Goal: Task Accomplishment & Management: Use online tool/utility

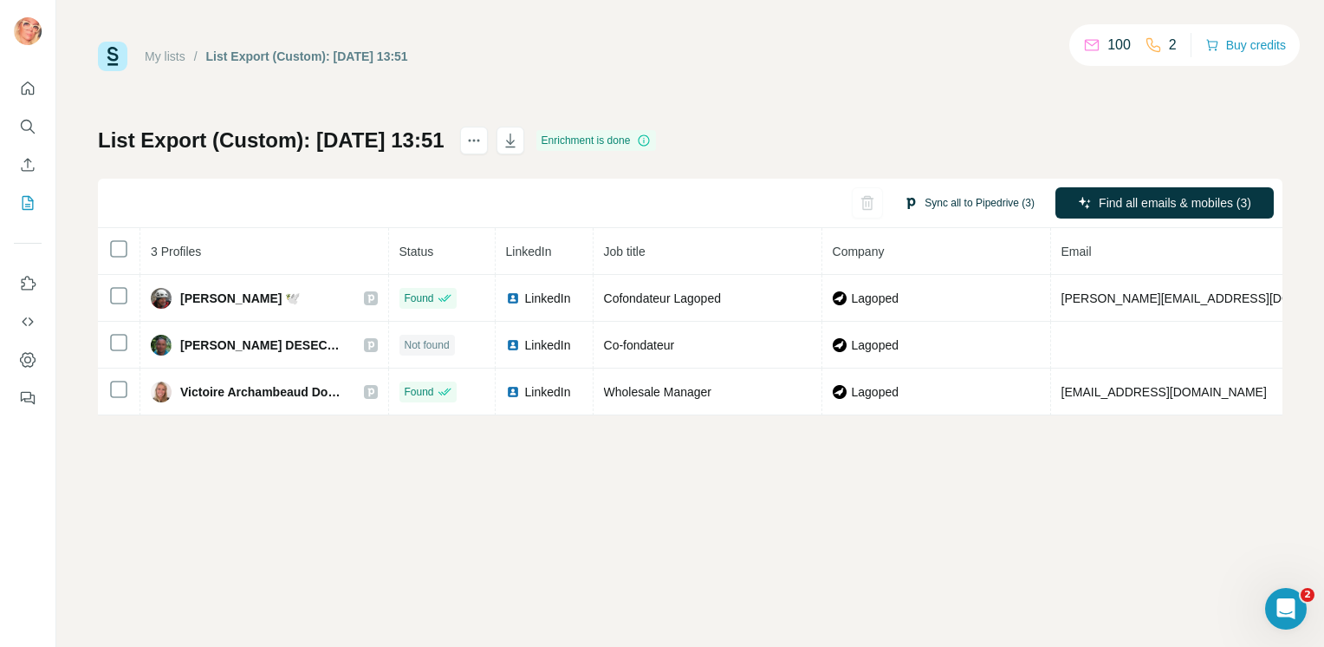
click at [969, 199] on button "Sync all to Pipedrive (3)" at bounding box center [969, 203] width 155 height 26
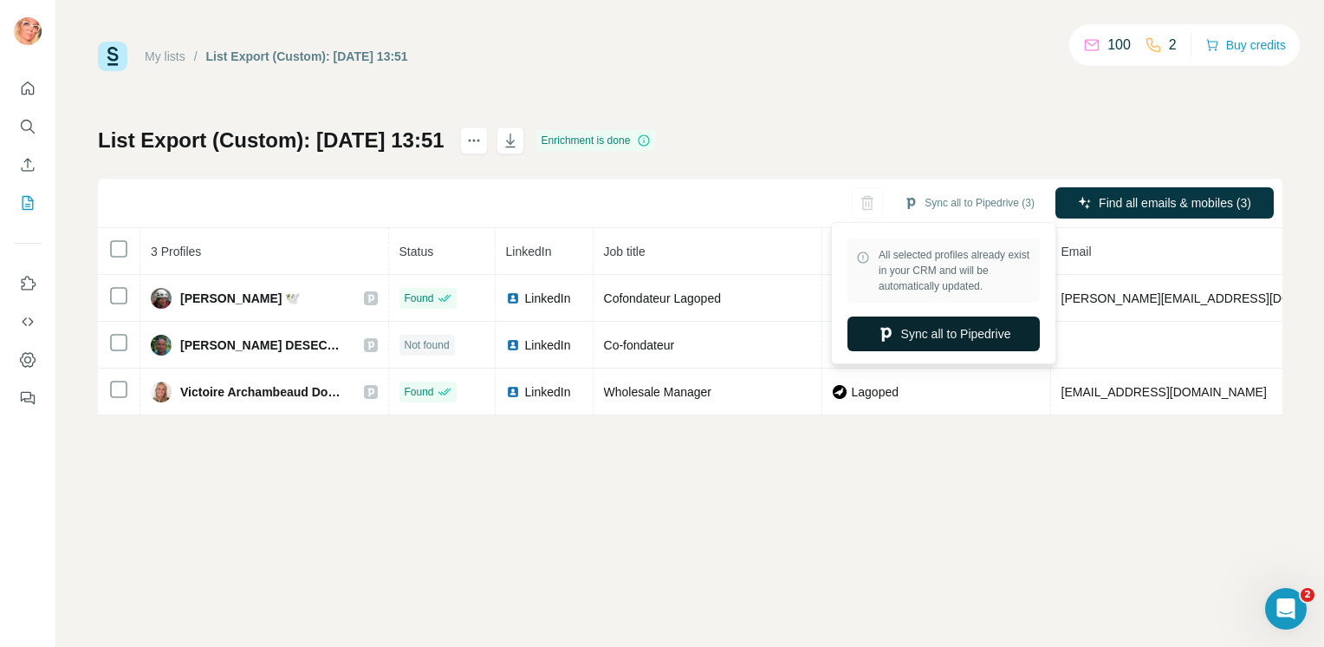
click at [958, 332] on button "Sync all to Pipedrive" at bounding box center [944, 333] width 192 height 35
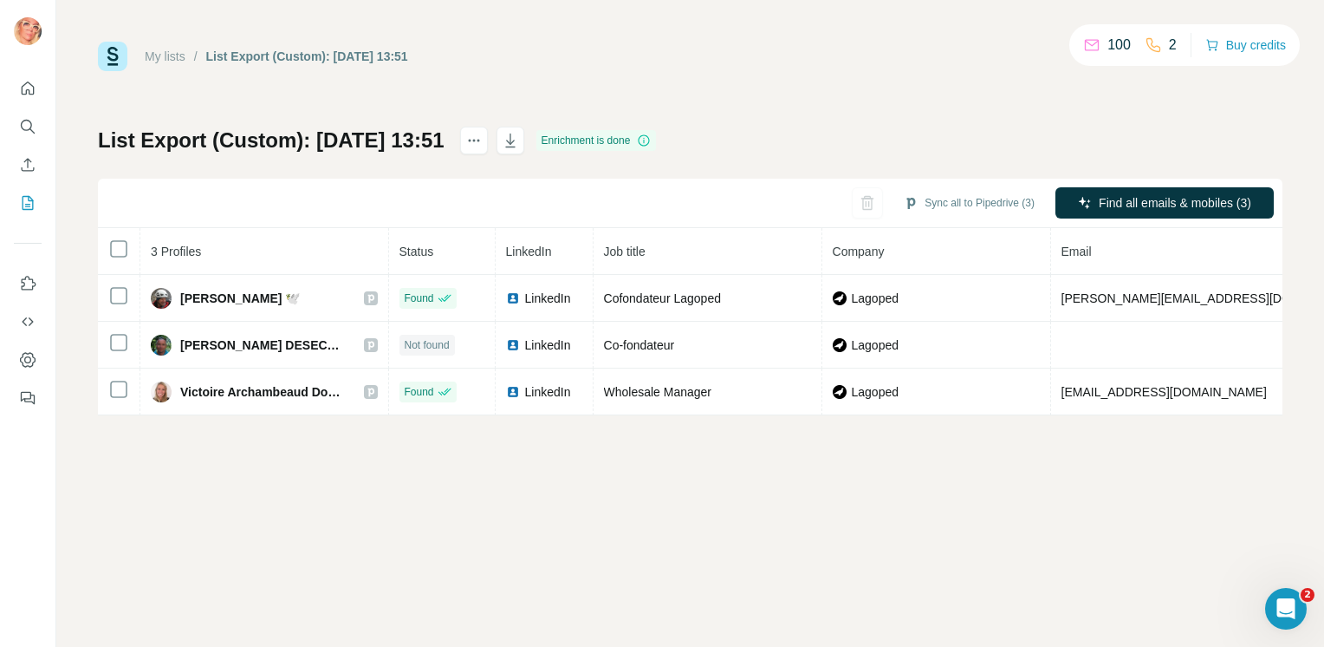
click at [288, 605] on div "My lists / List Export (Custom): [DATE] 13:51 100 2 Buy credits List Export (Cu…" at bounding box center [690, 323] width 1268 height 647
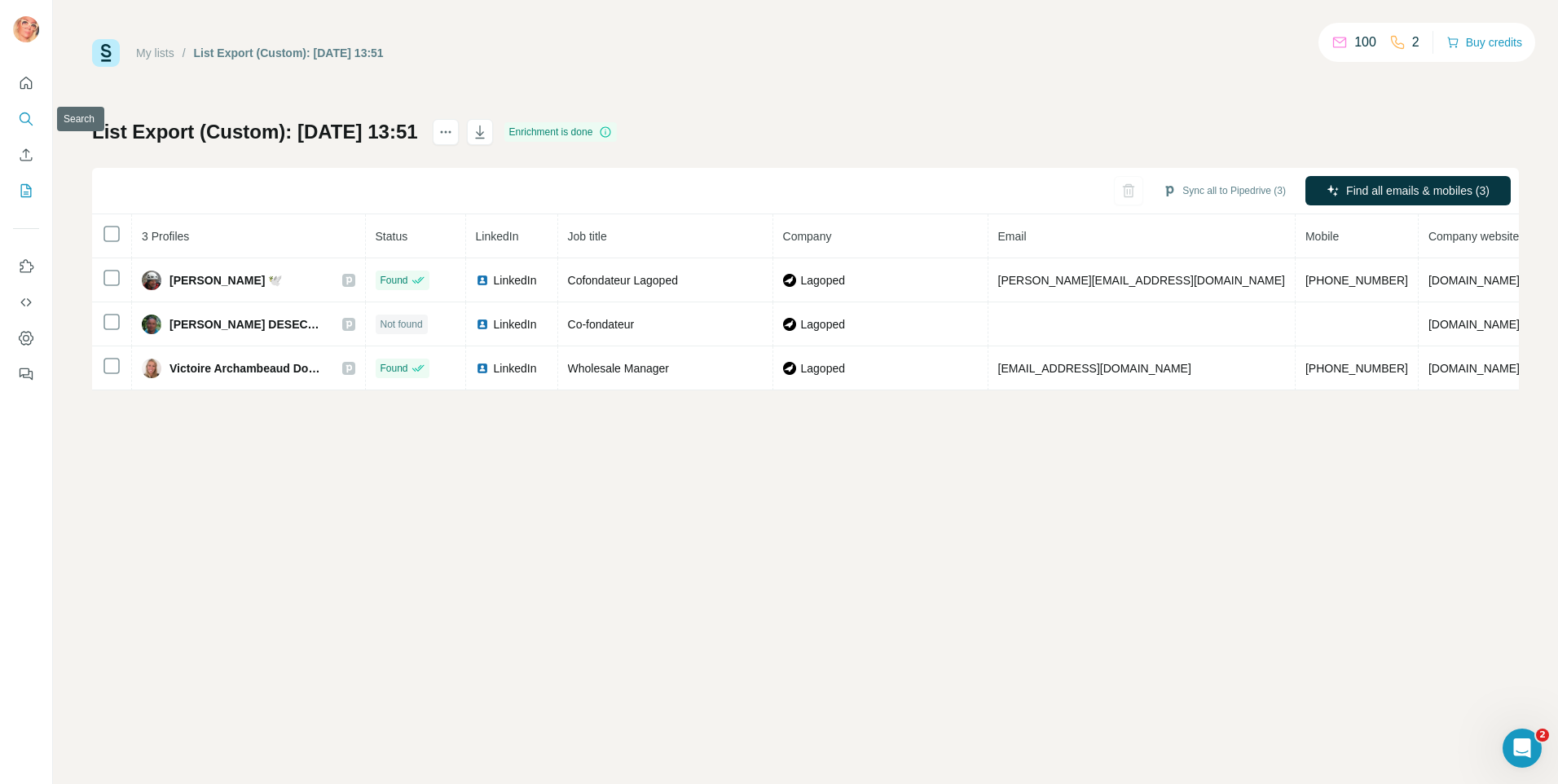
click at [30, 113] on icon "Search" at bounding box center [25, 118] width 16 height 16
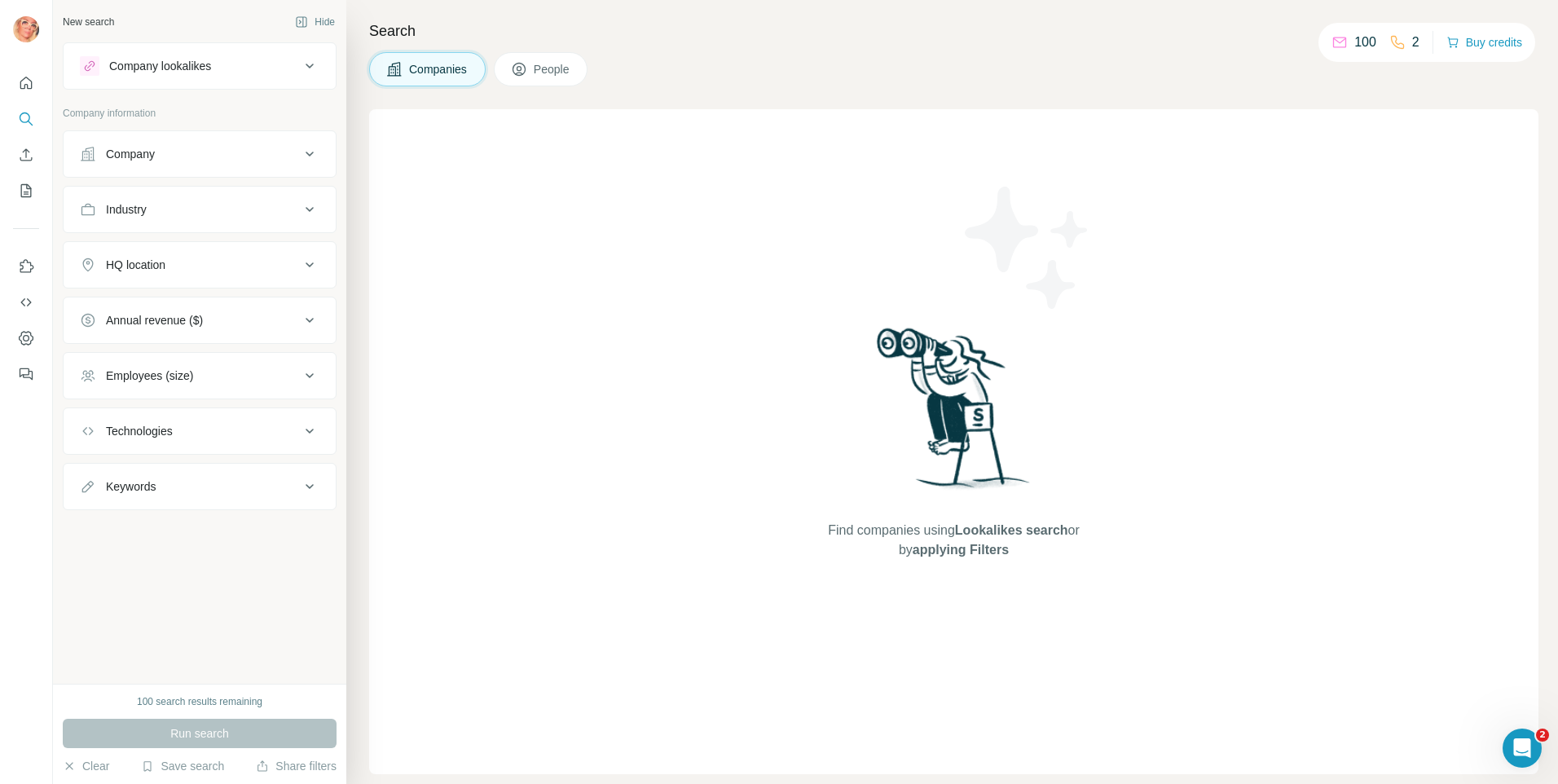
click at [308, 377] on icon at bounding box center [309, 375] width 8 height 5
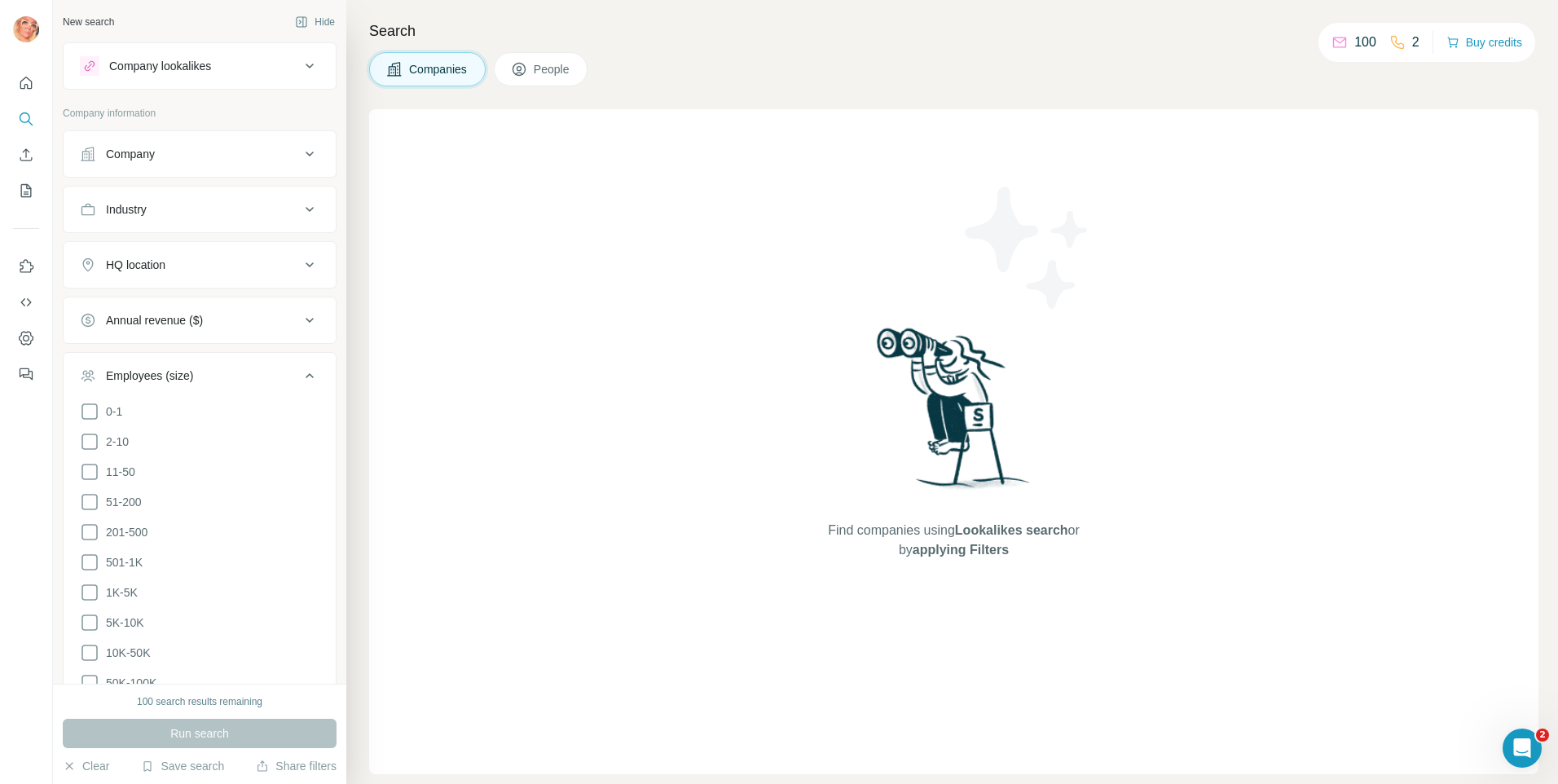
click at [308, 376] on button "Employees (size)" at bounding box center [199, 379] width 272 height 46
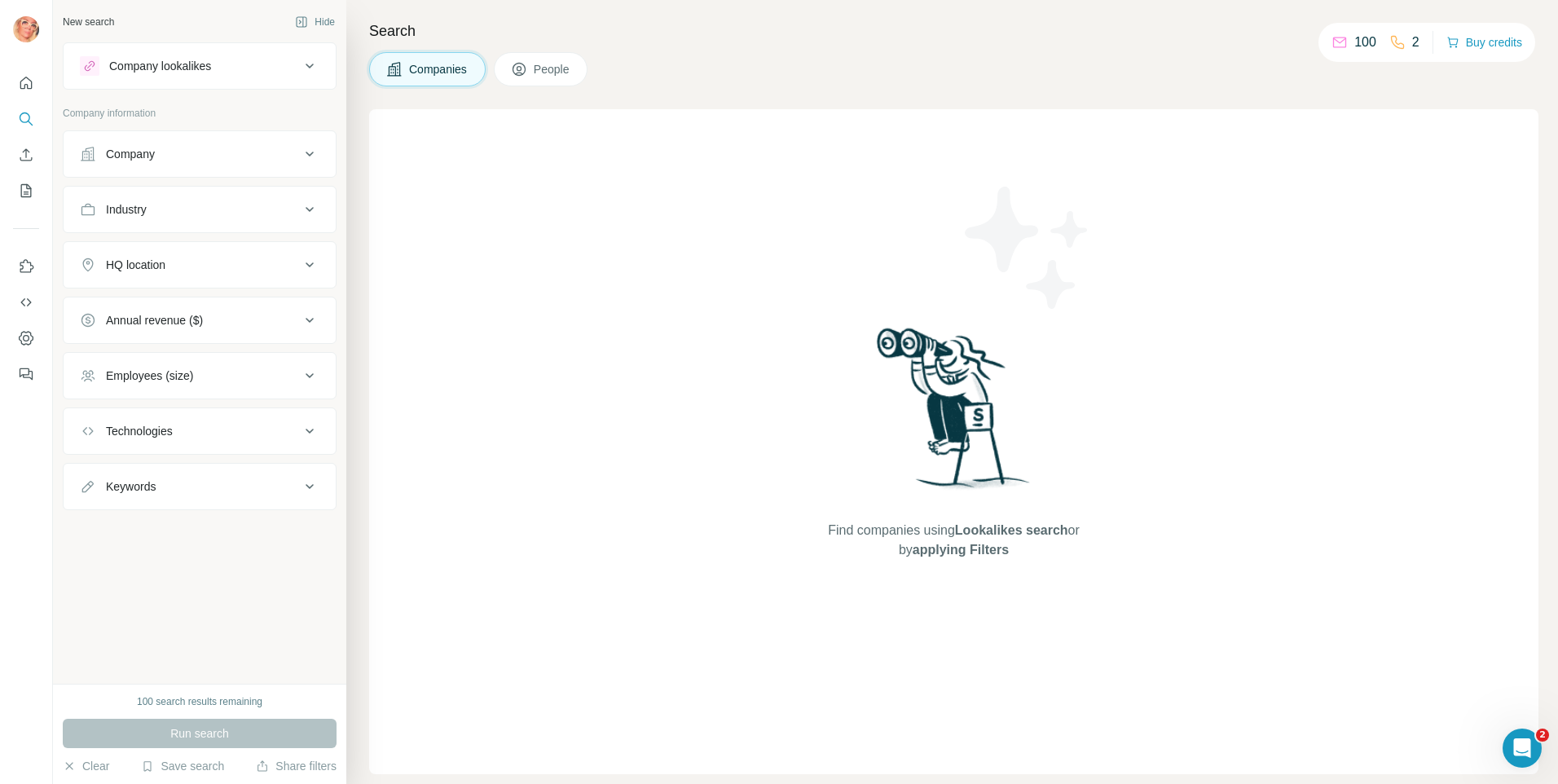
click at [138, 151] on div "Company" at bounding box center [131, 153] width 49 height 16
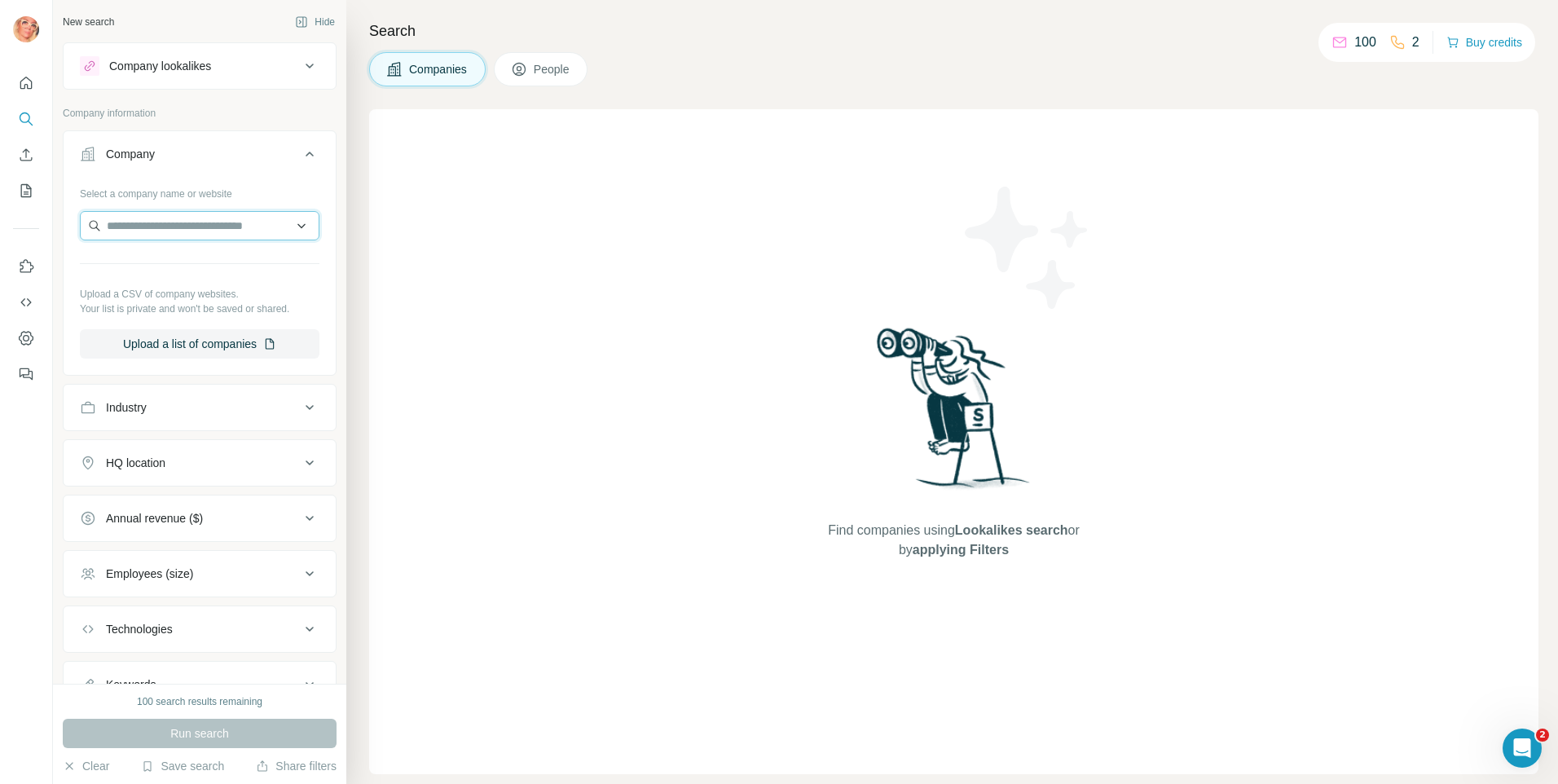
click at [181, 223] on input "text" at bounding box center [199, 225] width 240 height 29
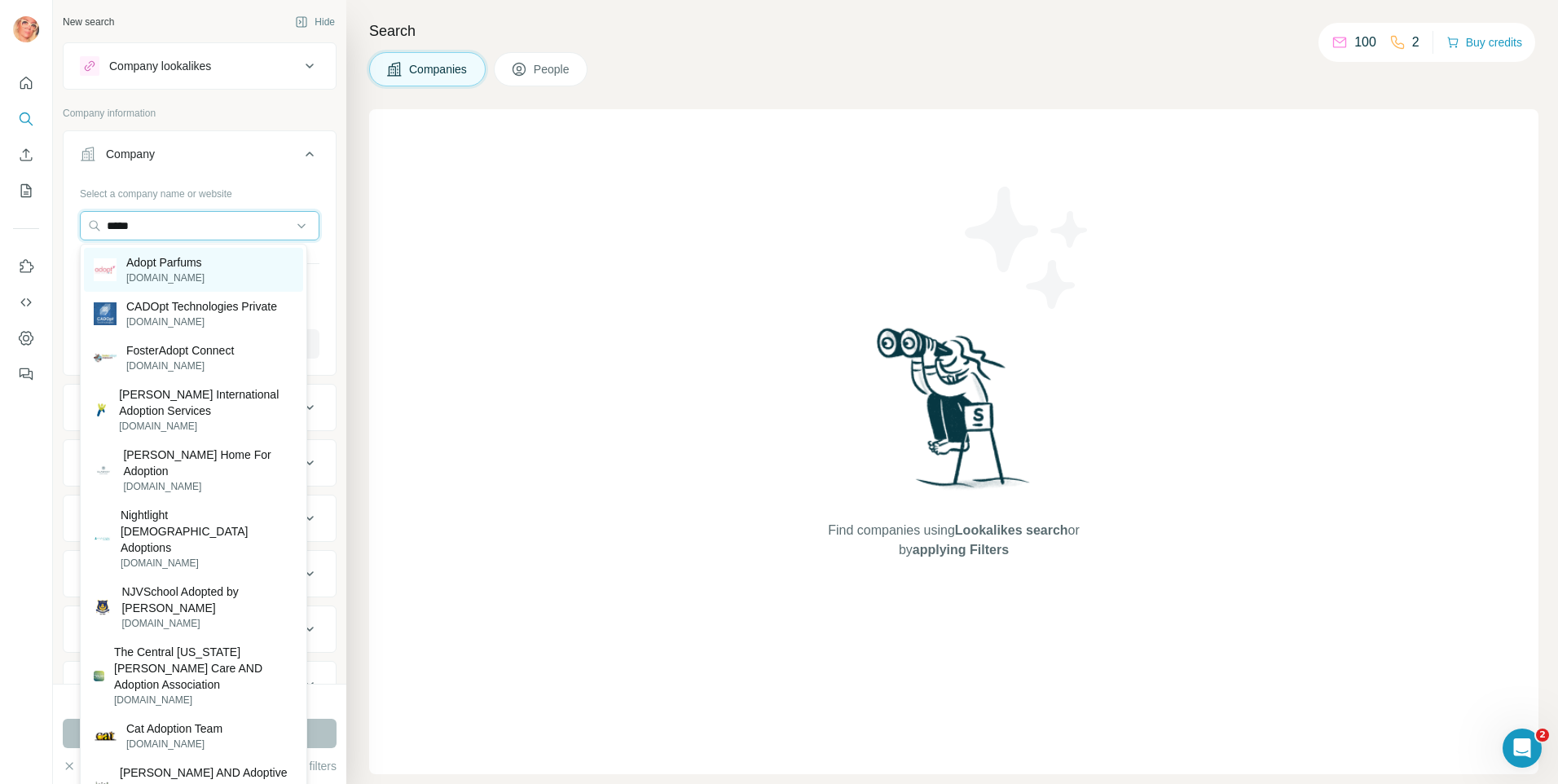
type input "*****"
click at [158, 261] on p "Adopt​ Parfums" at bounding box center [165, 261] width 78 height 16
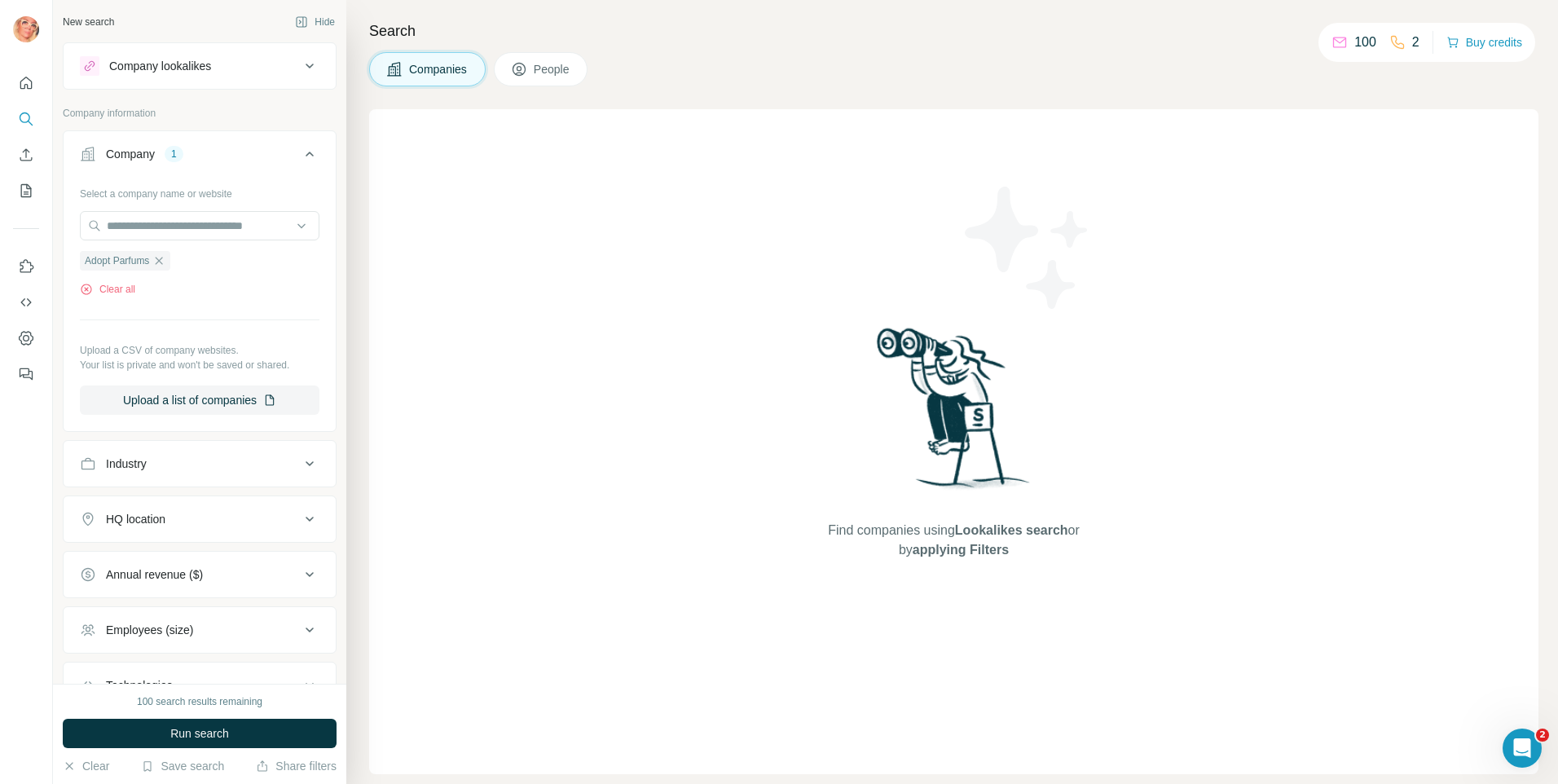
click at [571, 67] on span "People" at bounding box center [553, 69] width 38 height 16
